Goal: Task Accomplishment & Management: Complete application form

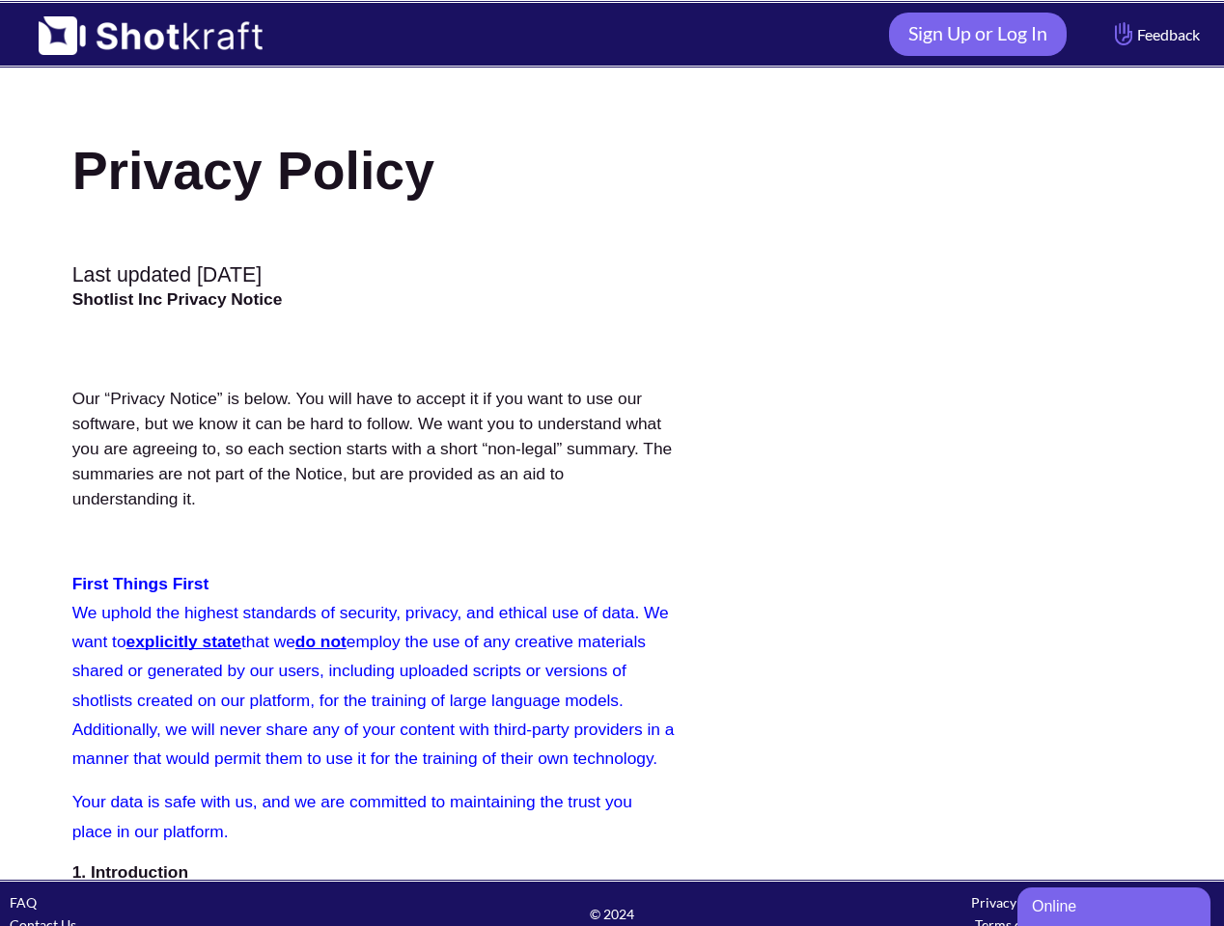
click at [141, 29] on img at bounding box center [141, 29] width 282 height 52
click at [967, 34] on link "Sign Up or Log In" at bounding box center [978, 34] width 178 height 43
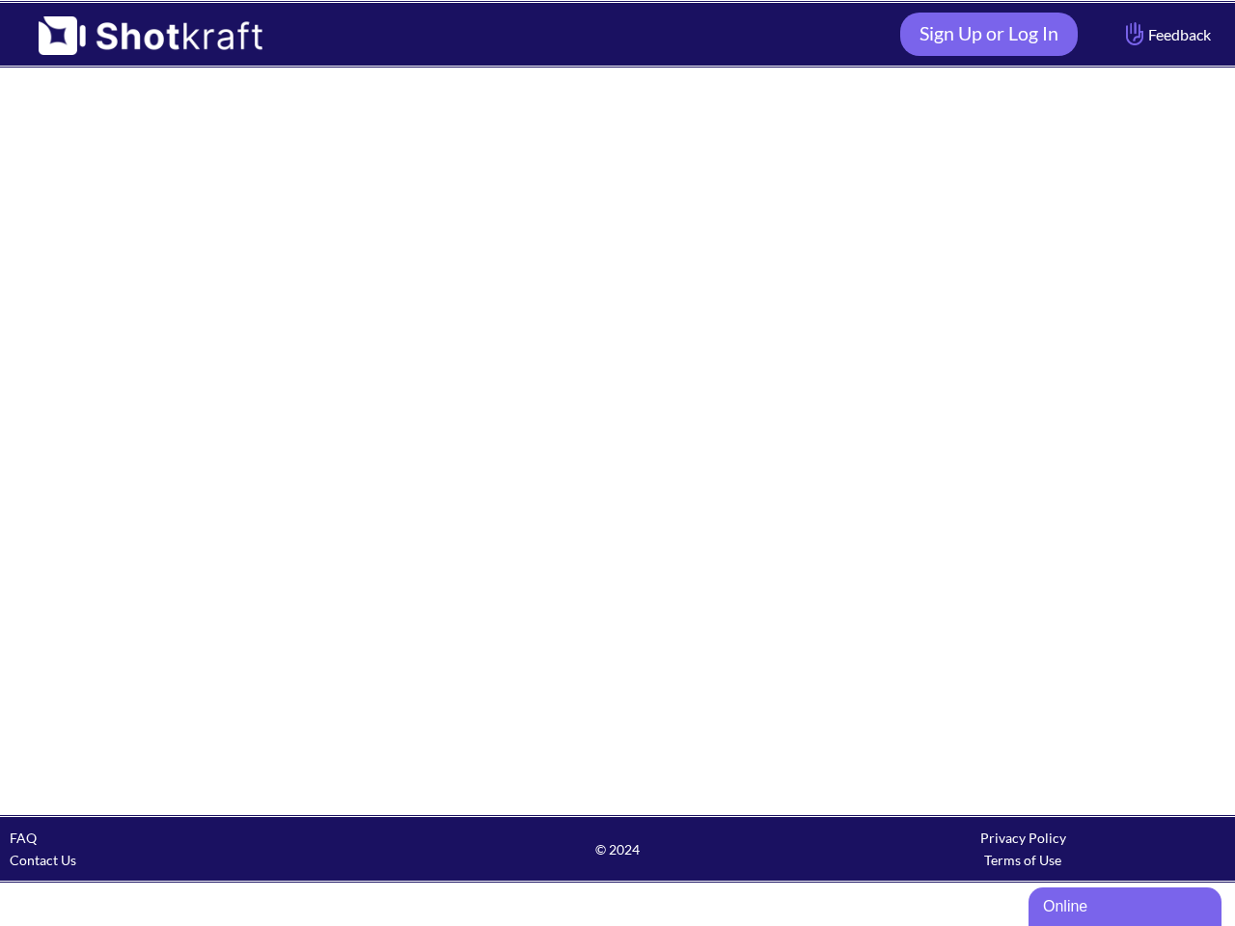
click at [1013, 884] on html "Sign Up or Log In Feedback FAQ Contact Us © 2024 Privacy Policy Terms of Use" at bounding box center [617, 442] width 1235 height 884
click at [1114, 907] on div "Online" at bounding box center [1125, 907] width 164 height 23
